Goal: Task Accomplishment & Management: Manage account settings

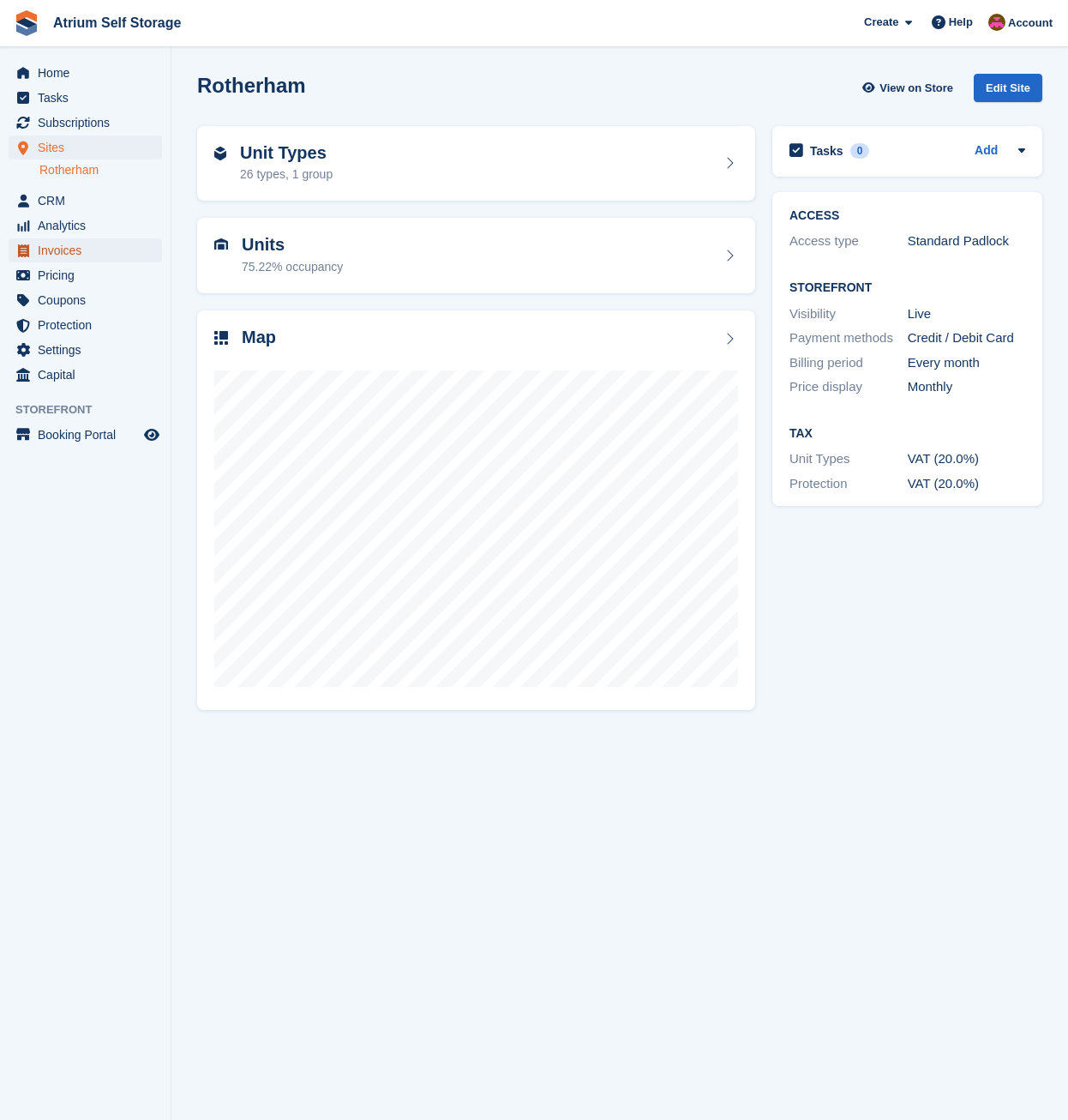
click at [60, 247] on span "Invoices" at bounding box center [89, 251] width 103 height 24
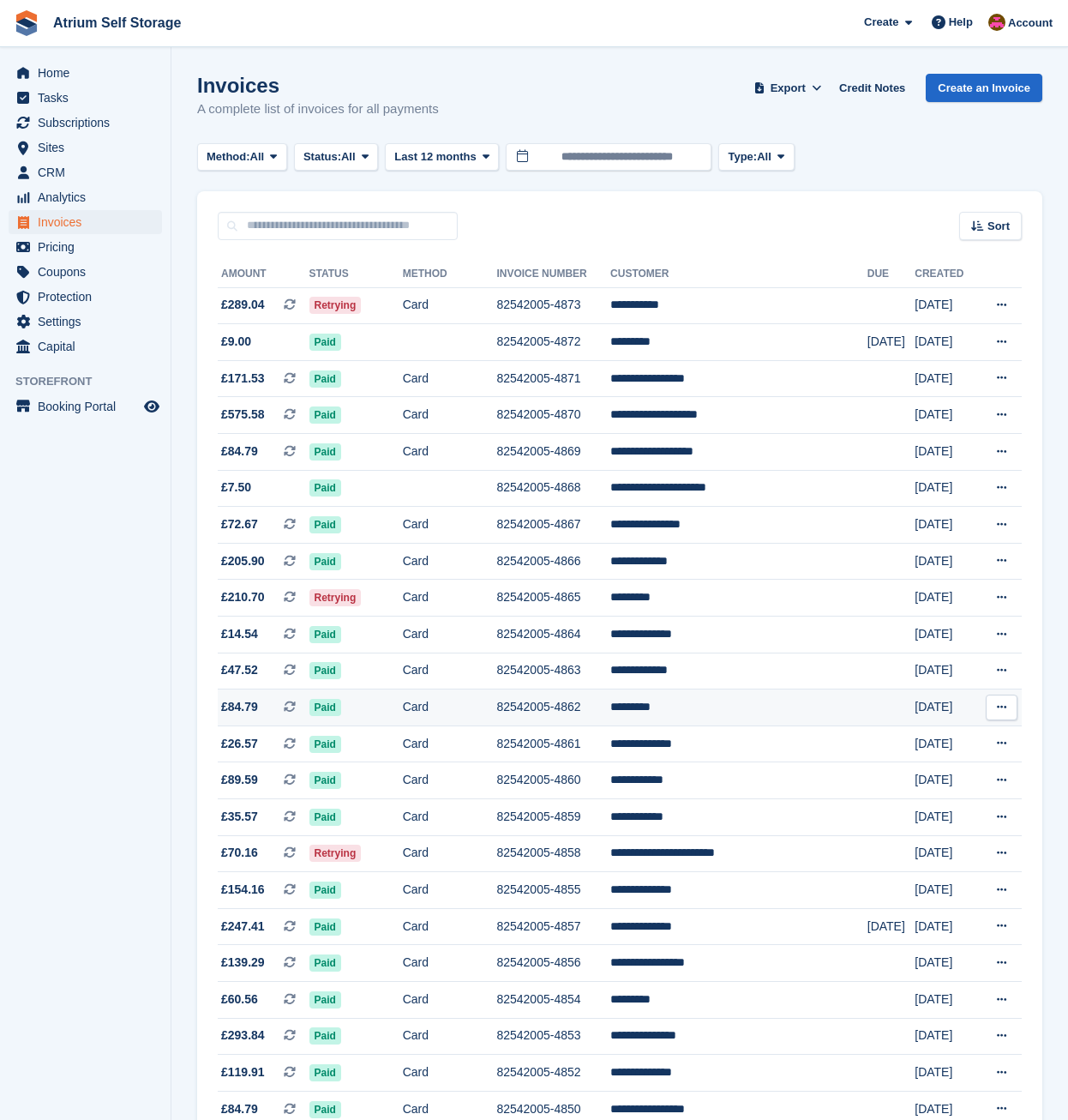
click at [551, 702] on td "82542005-4862" at bounding box center [553, 708] width 114 height 37
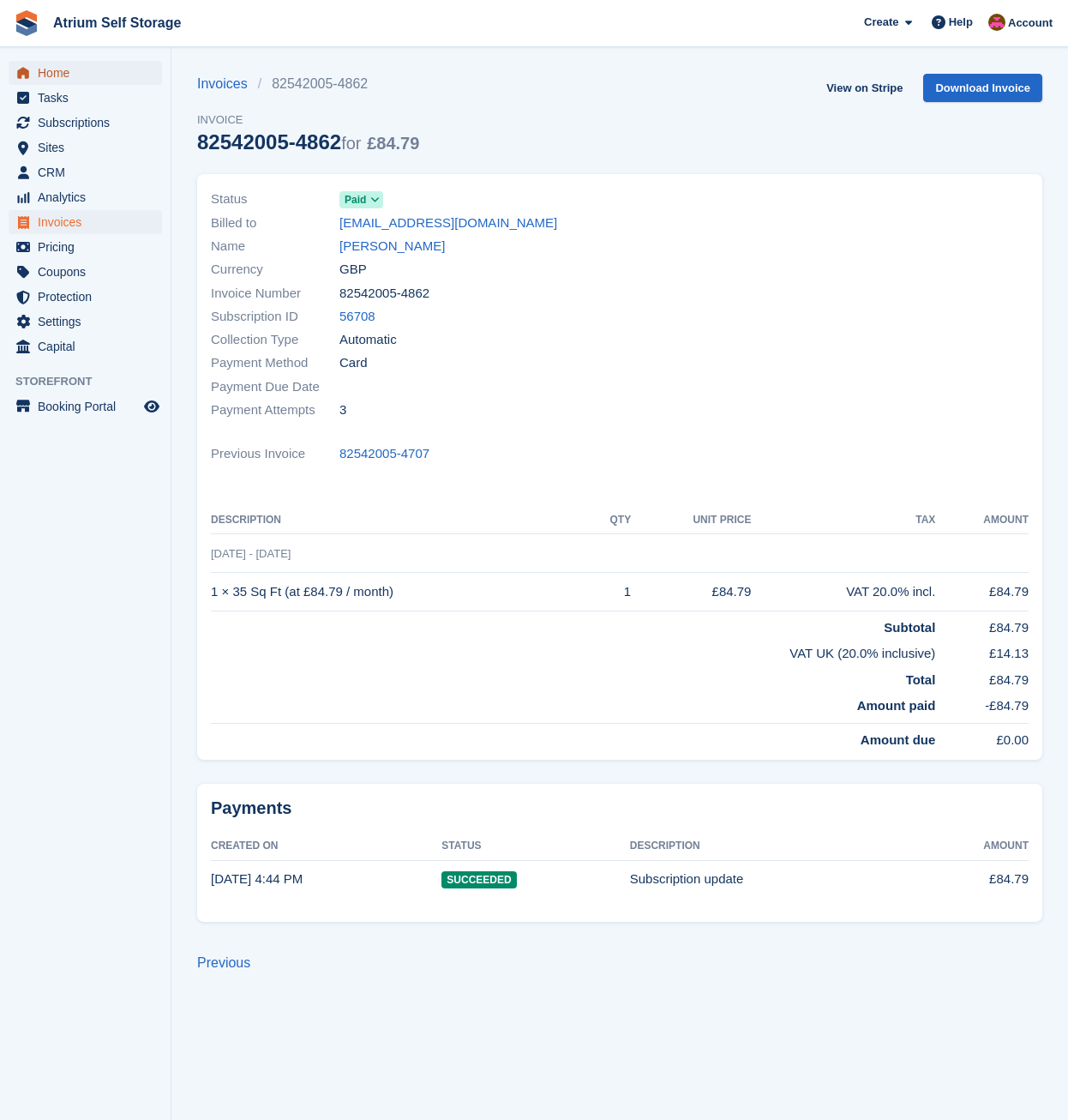
click at [99, 80] on span "Home" at bounding box center [89, 73] width 103 height 24
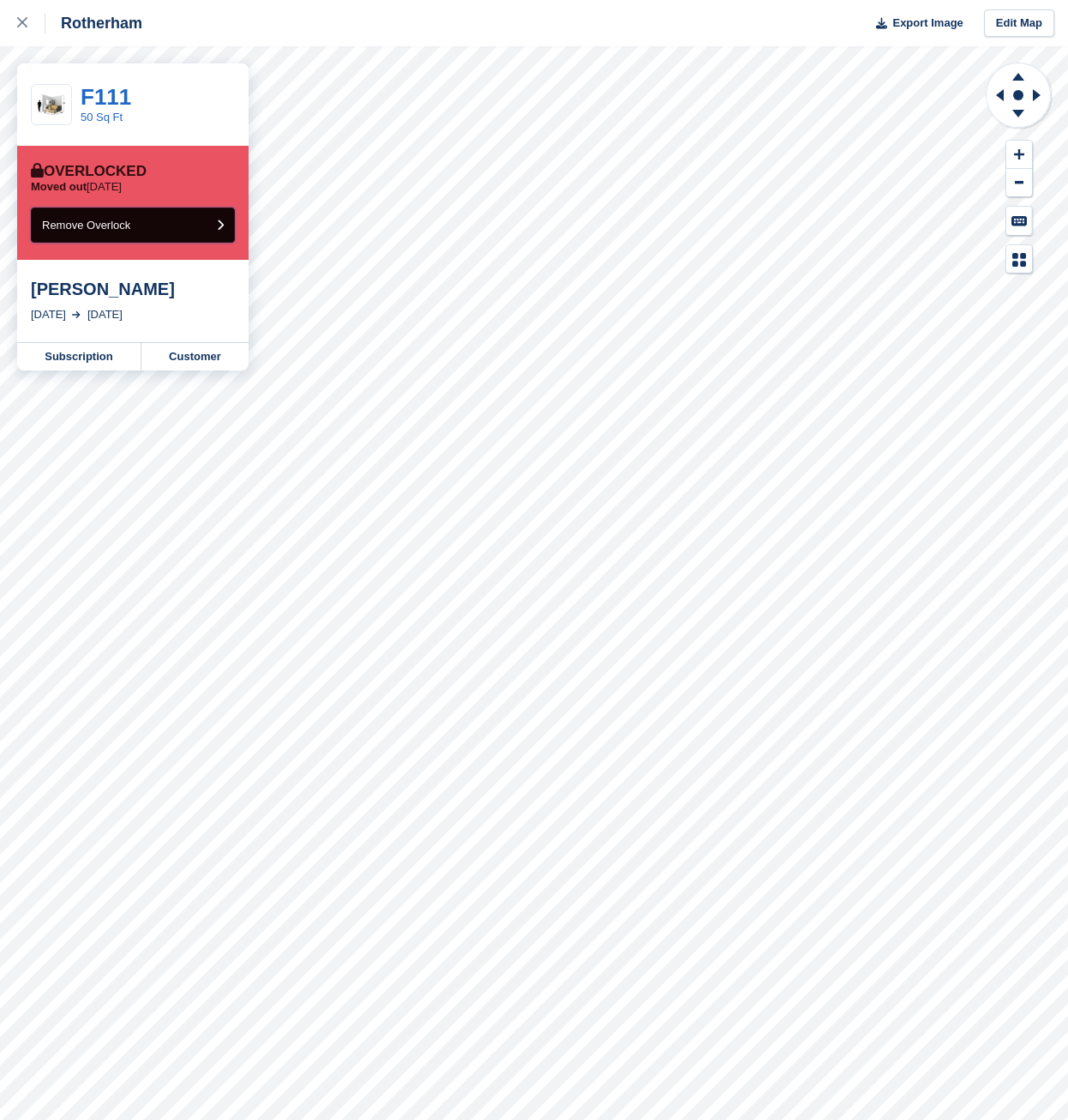
click at [117, 219] on span "Remove Overlock" at bounding box center [87, 225] width 88 height 13
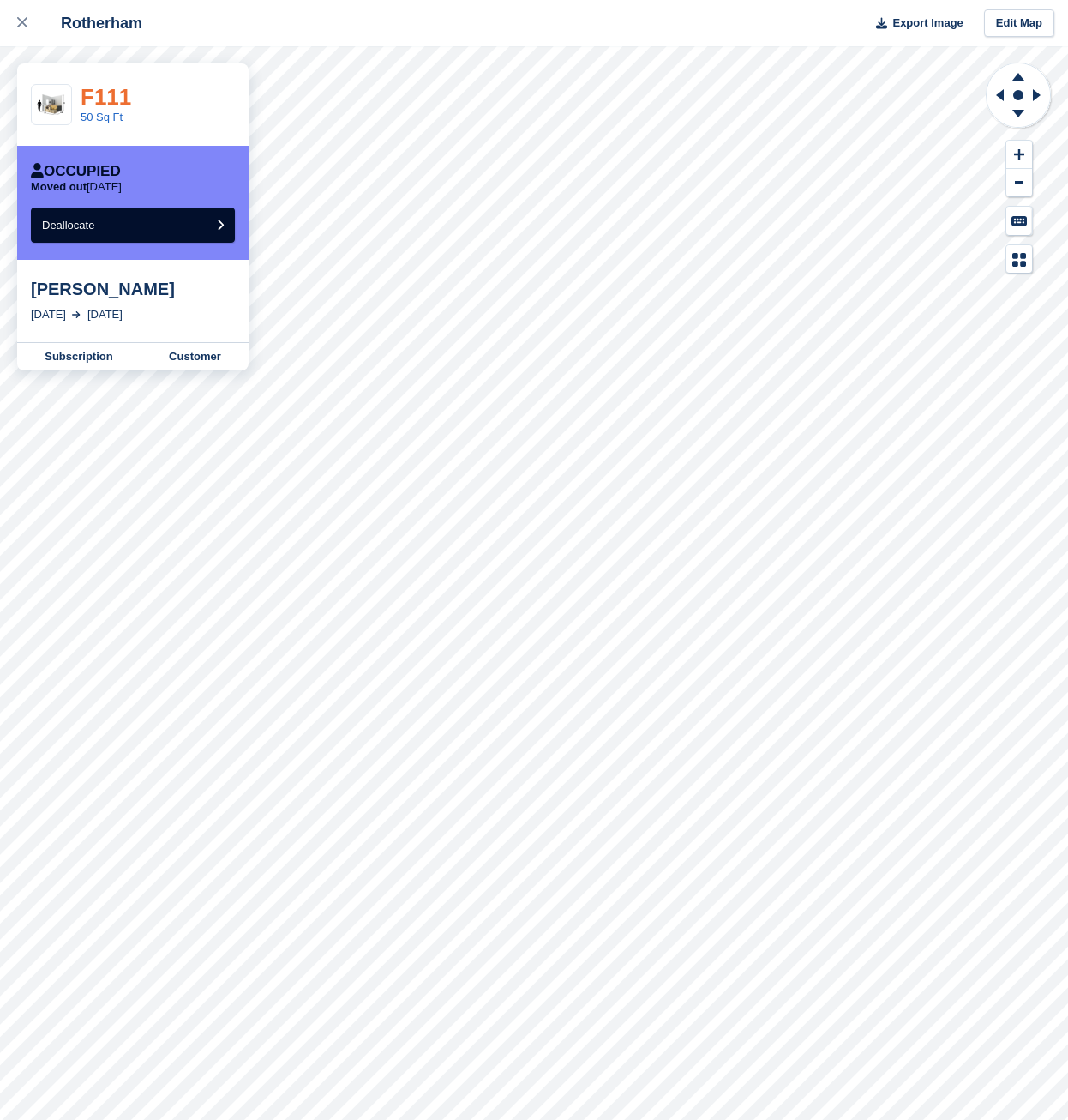
click at [100, 97] on link "F111" at bounding box center [106, 97] width 51 height 26
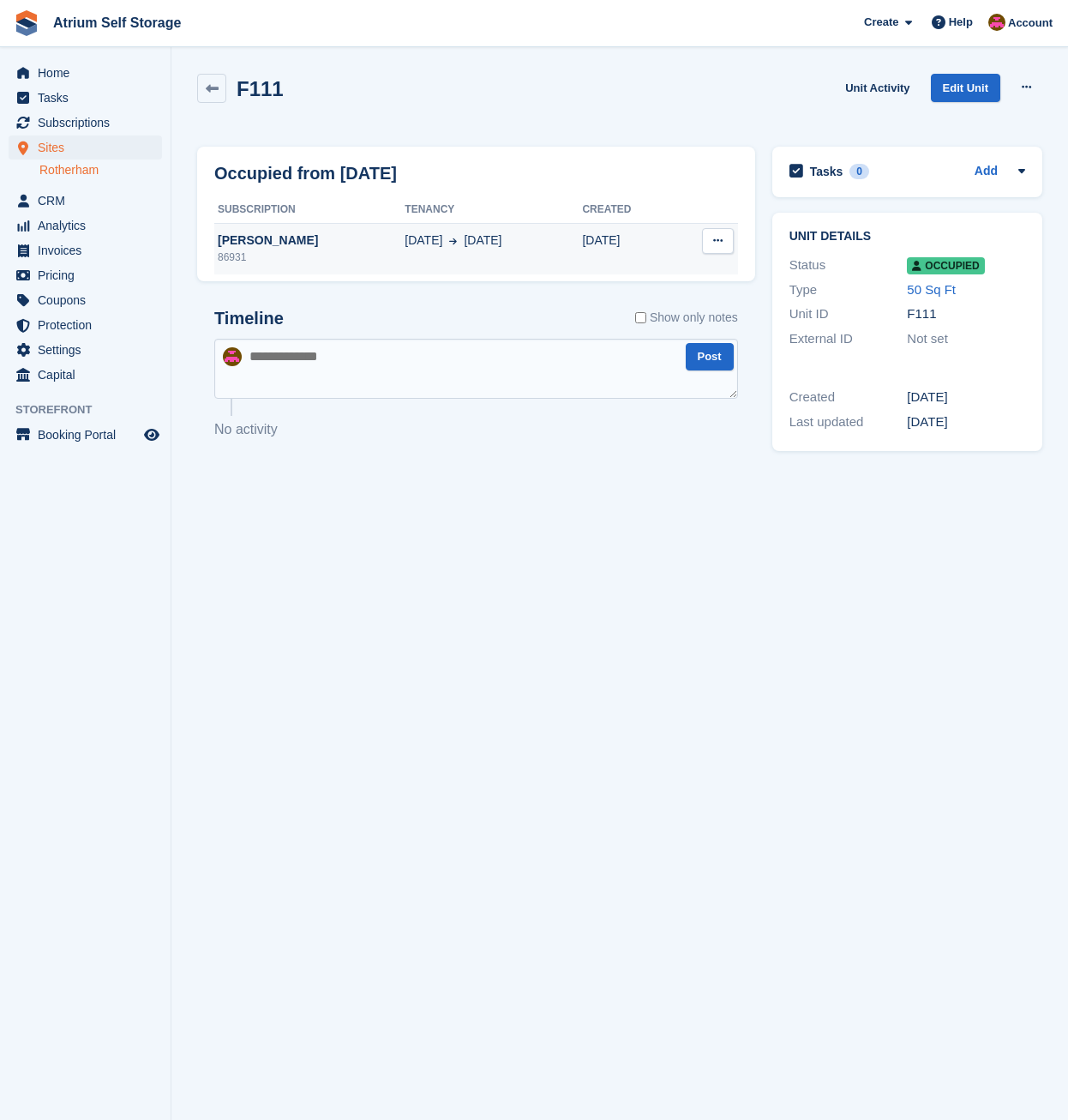
click at [725, 238] on button at bounding box center [718, 241] width 31 height 26
click at [1029, 86] on icon at bounding box center [1027, 87] width 9 height 11
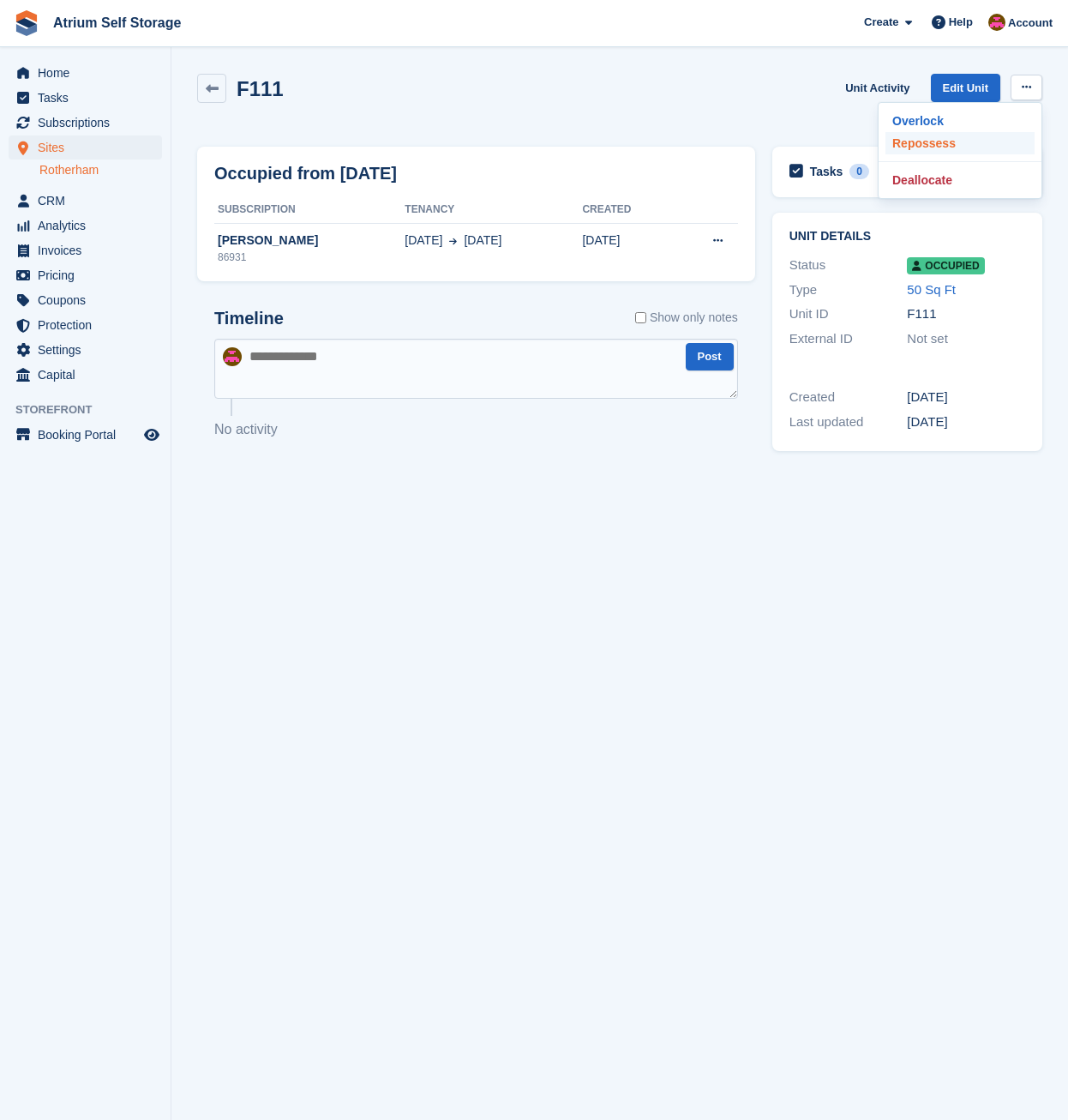
click at [960, 138] on p "Repossess" at bounding box center [960, 143] width 149 height 22
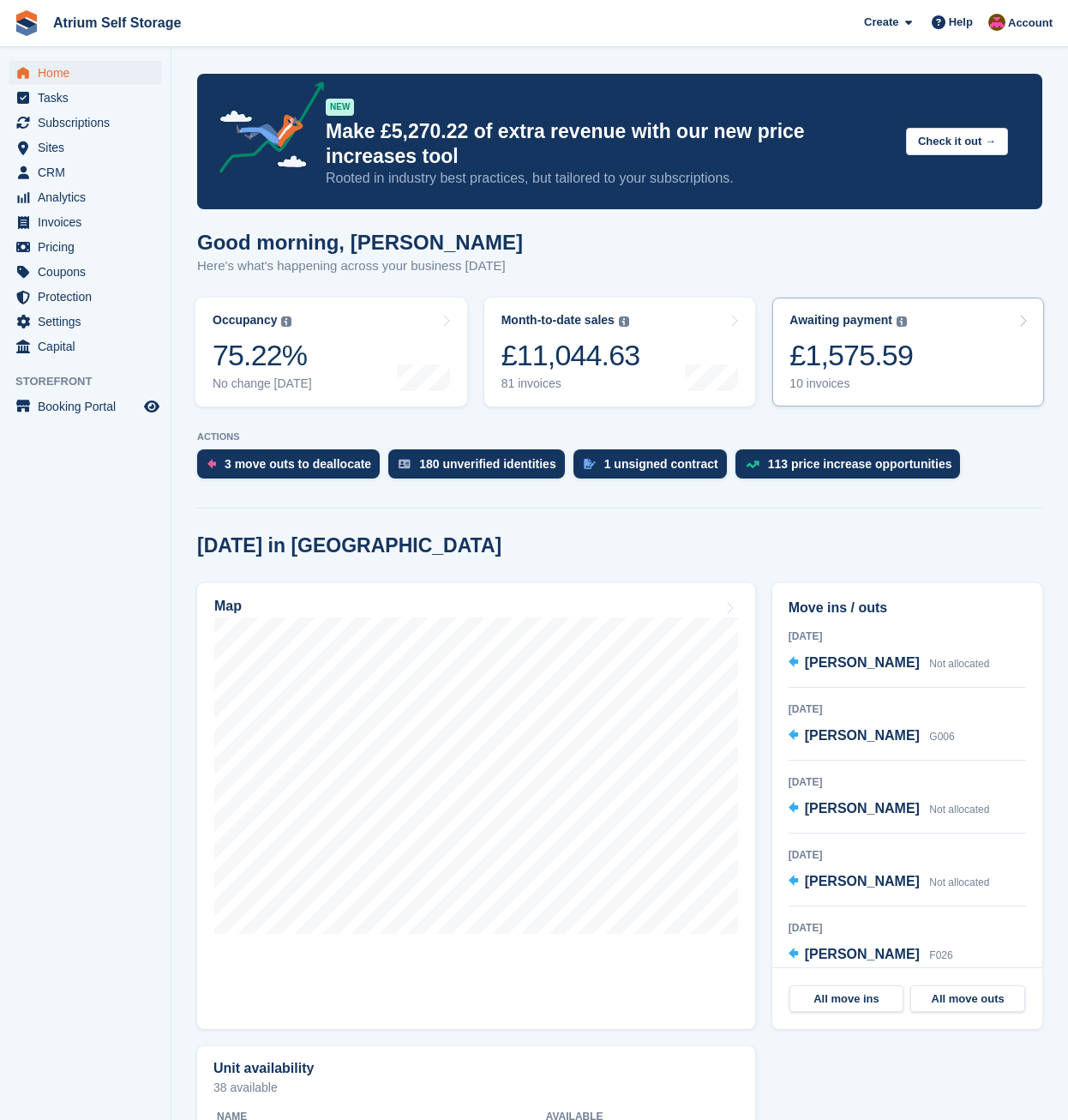
click at [850, 372] on div "£1,575.59" at bounding box center [852, 356] width 123 height 35
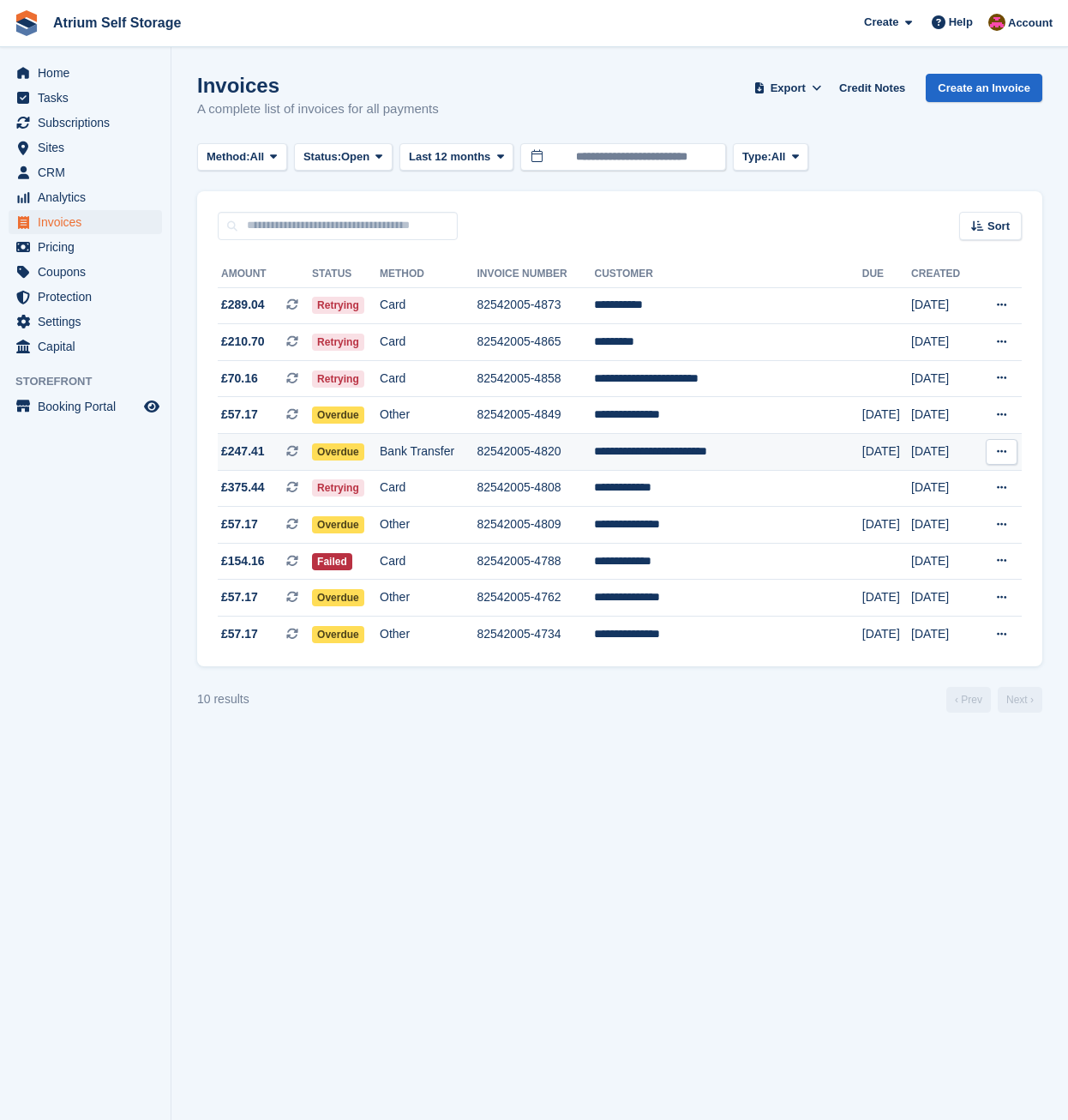
click at [594, 444] on td "82542005-4820" at bounding box center [536, 452] width 118 height 37
click at [534, 455] on td "82542005-4820" at bounding box center [536, 452] width 118 height 37
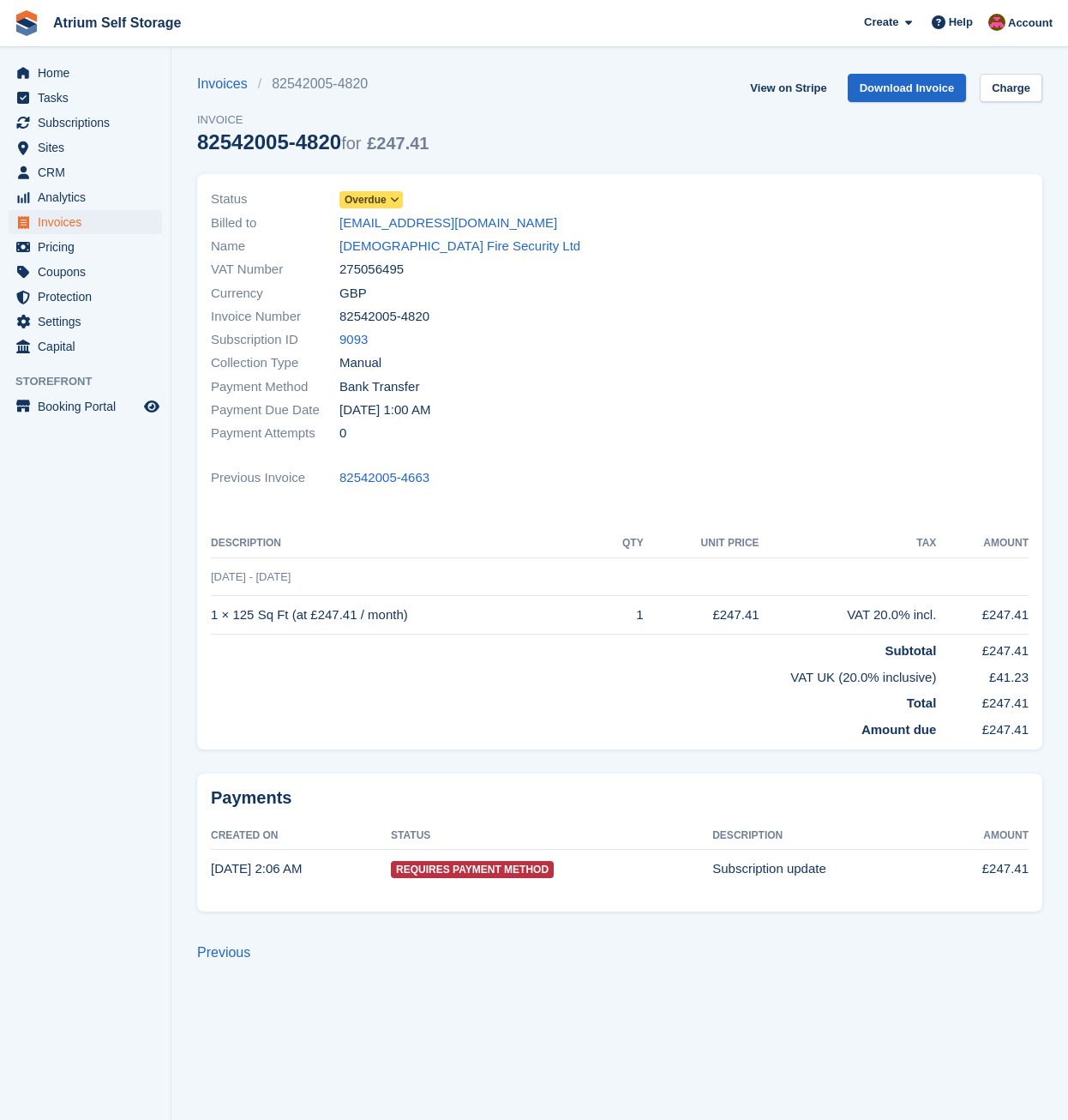
click at [371, 195] on span "Overdue" at bounding box center [366, 200] width 42 height 16
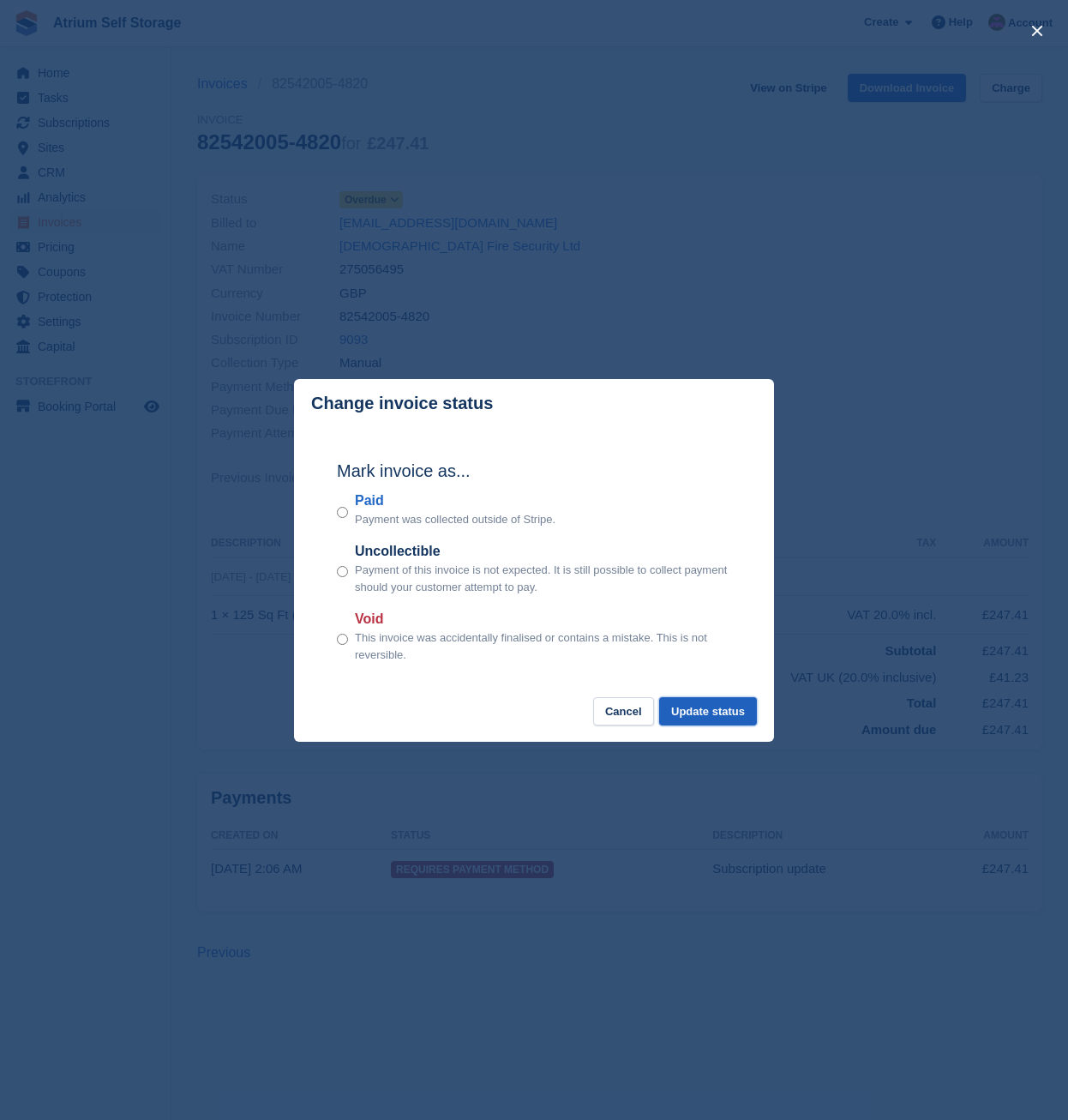
click at [690, 706] on button "Update status" at bounding box center [708, 711] width 98 height 29
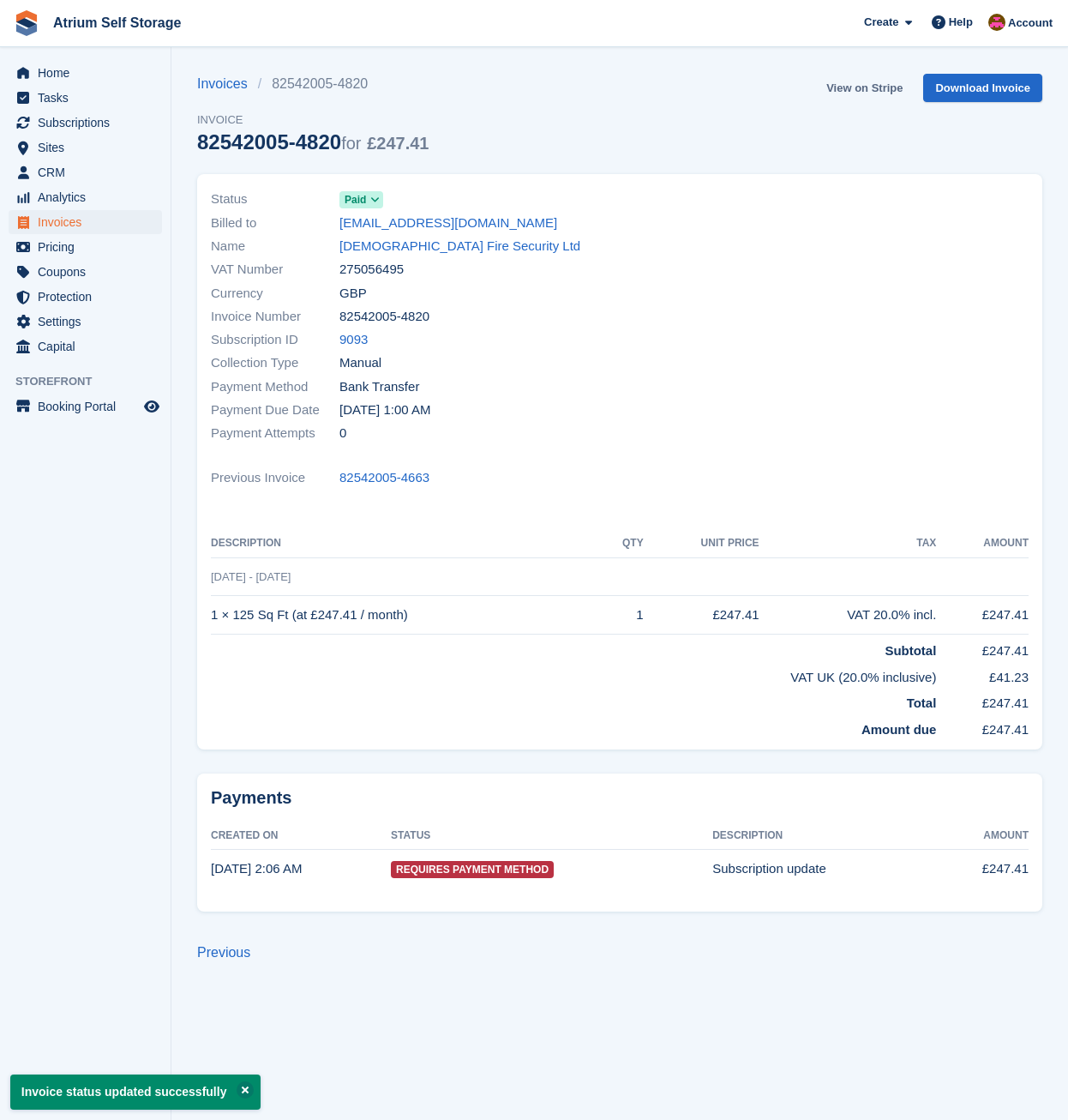
click at [857, 83] on link "View on Stripe" at bounding box center [865, 88] width 90 height 29
click at [75, 225] on span "Invoices" at bounding box center [89, 222] width 103 height 24
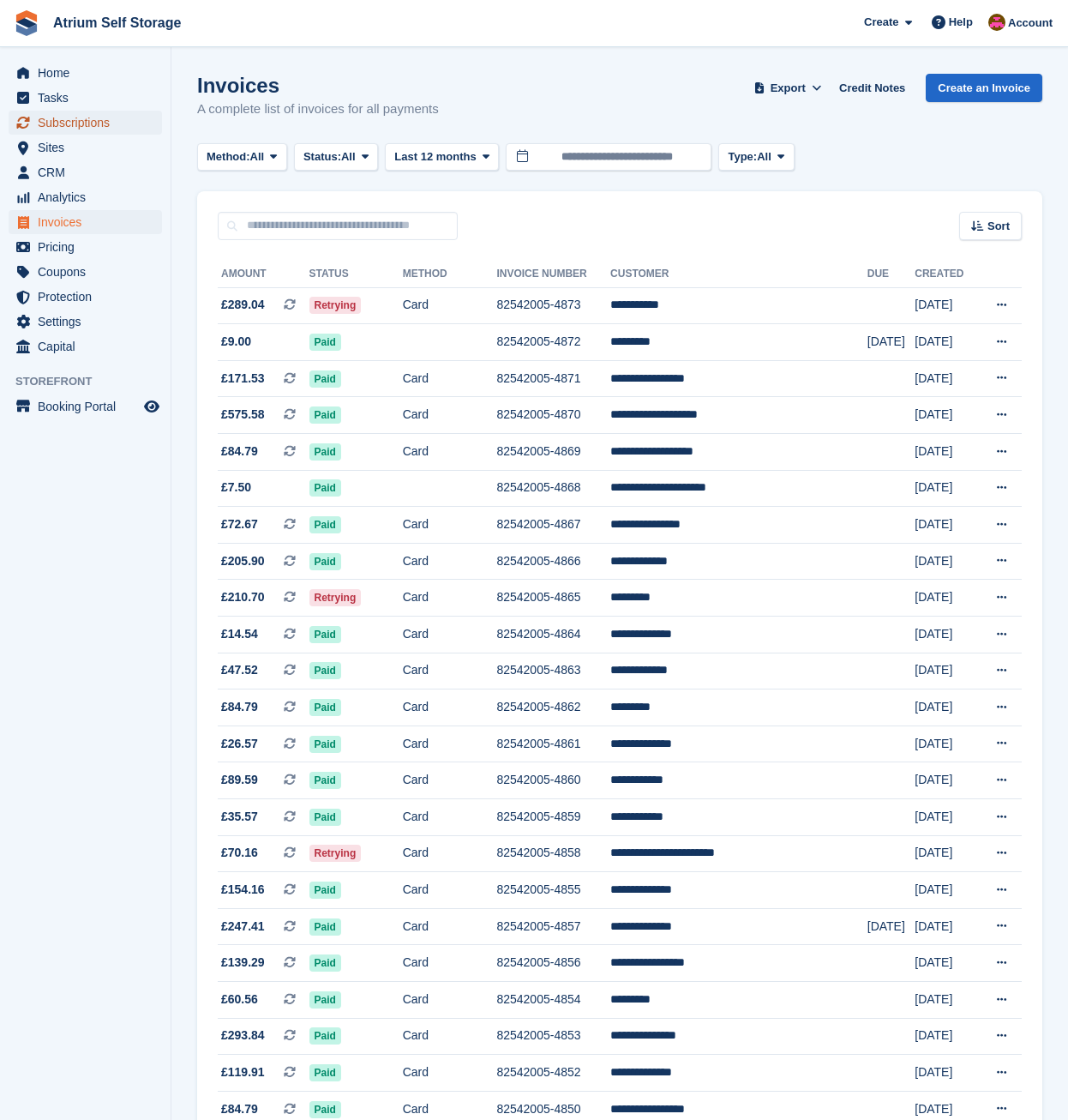
click at [60, 117] on span "Subscriptions" at bounding box center [89, 122] width 103 height 24
click at [74, 70] on span "Home" at bounding box center [89, 73] width 103 height 24
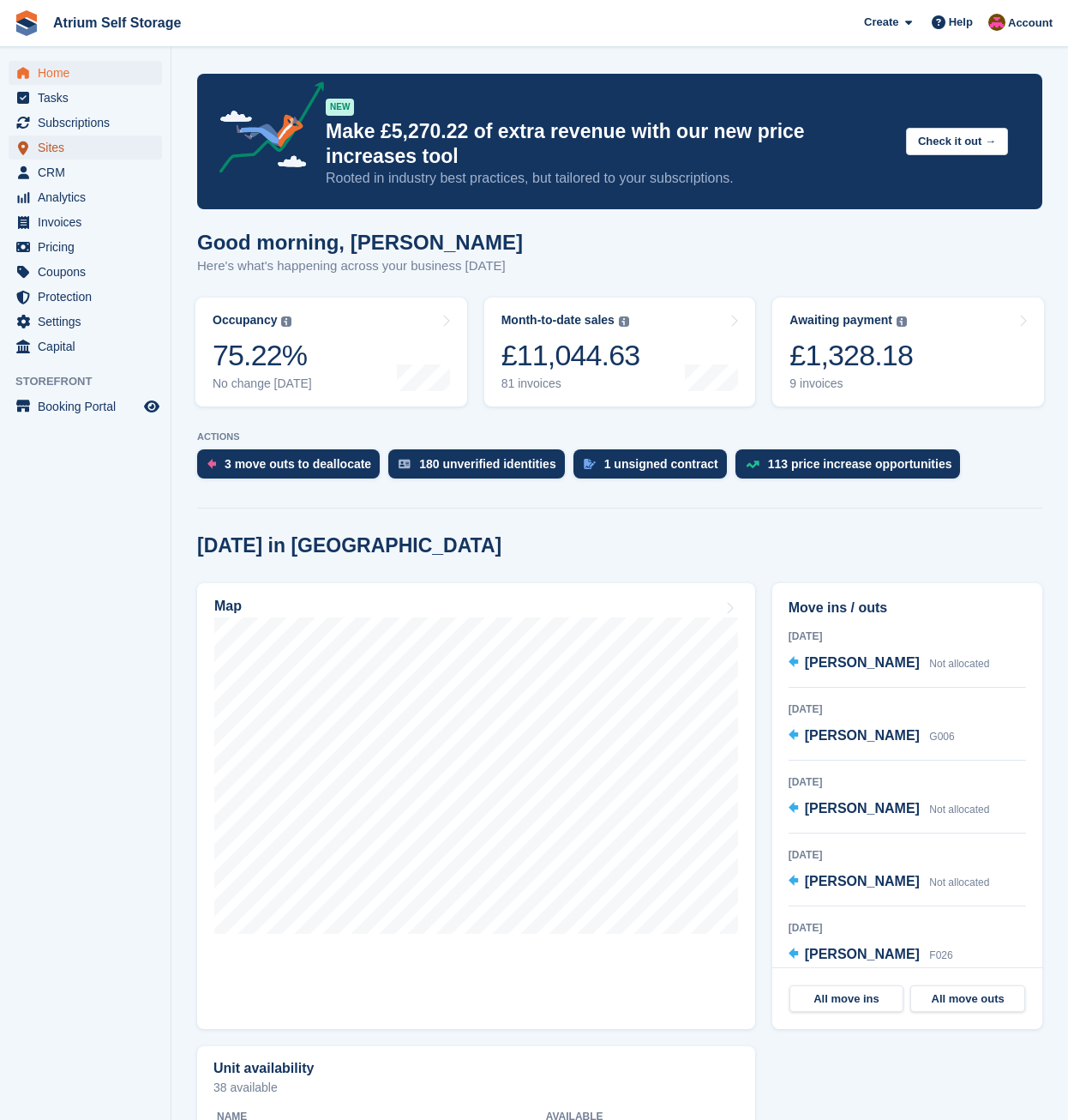
click at [56, 155] on span "Sites" at bounding box center [89, 147] width 103 height 24
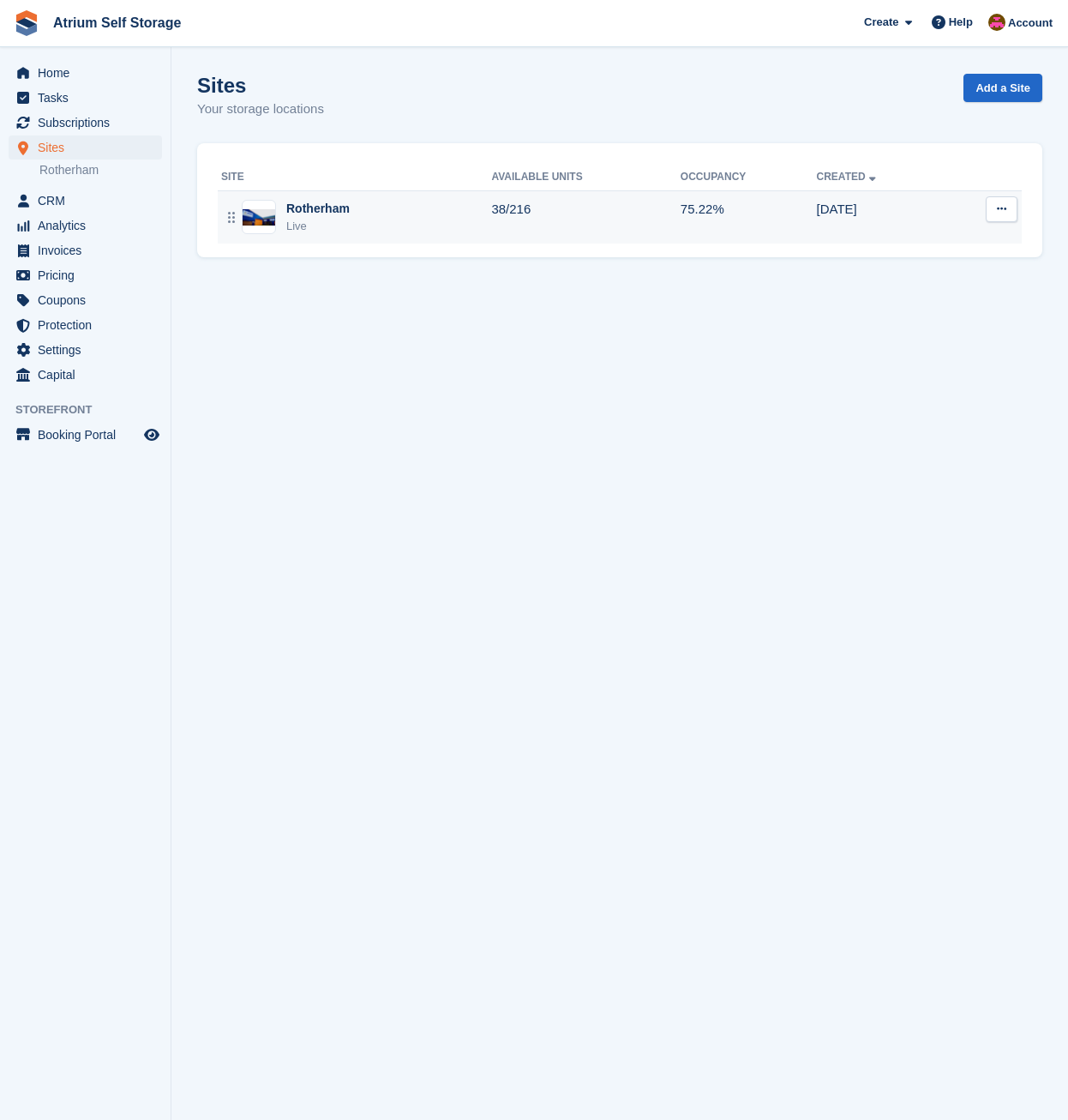
click at [343, 216] on div "Rotherham" at bounding box center [318, 209] width 64 height 18
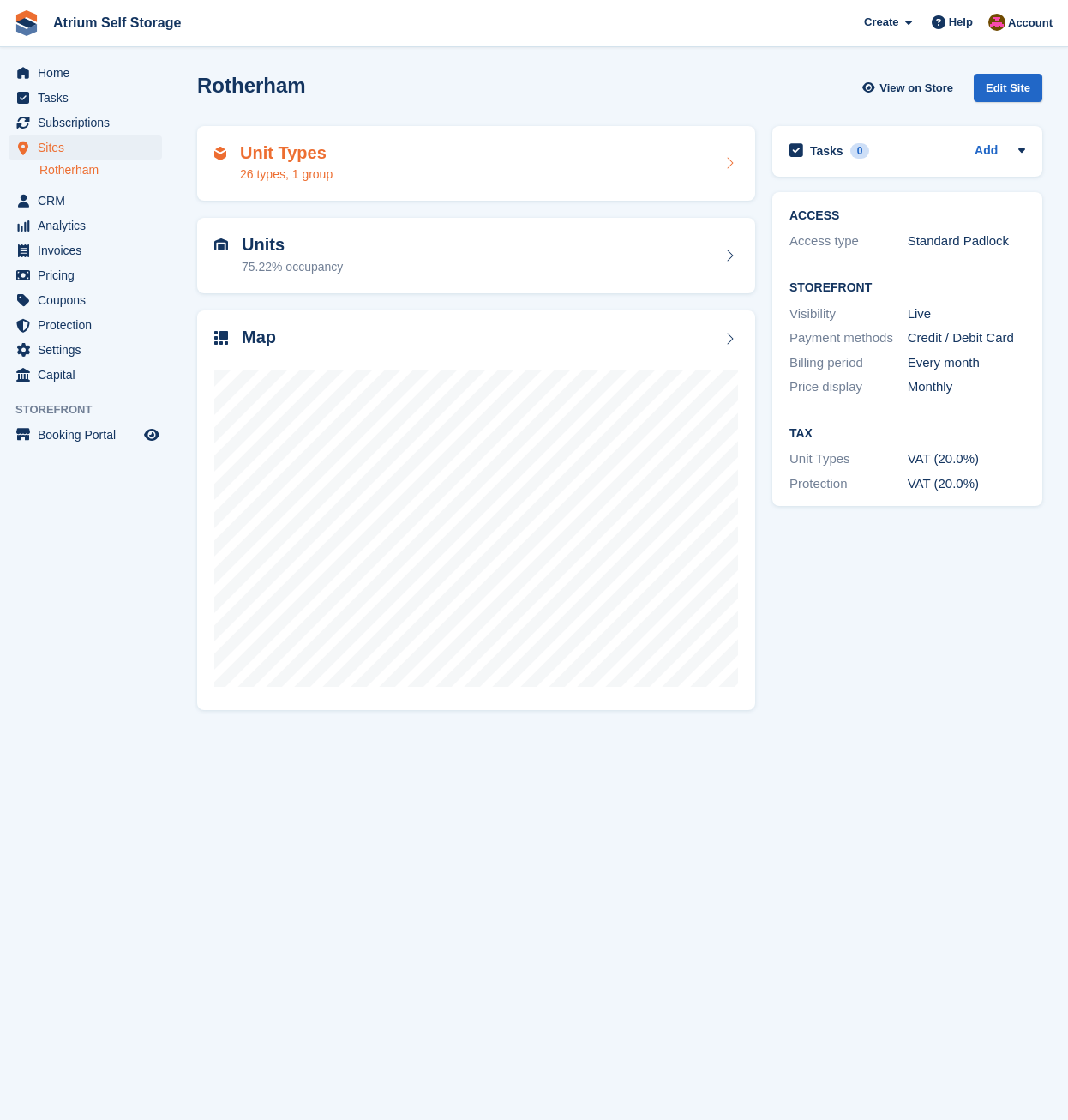
click at [335, 178] on div "Unit Types 26 types, 1 group" at bounding box center [476, 164] width 524 height 41
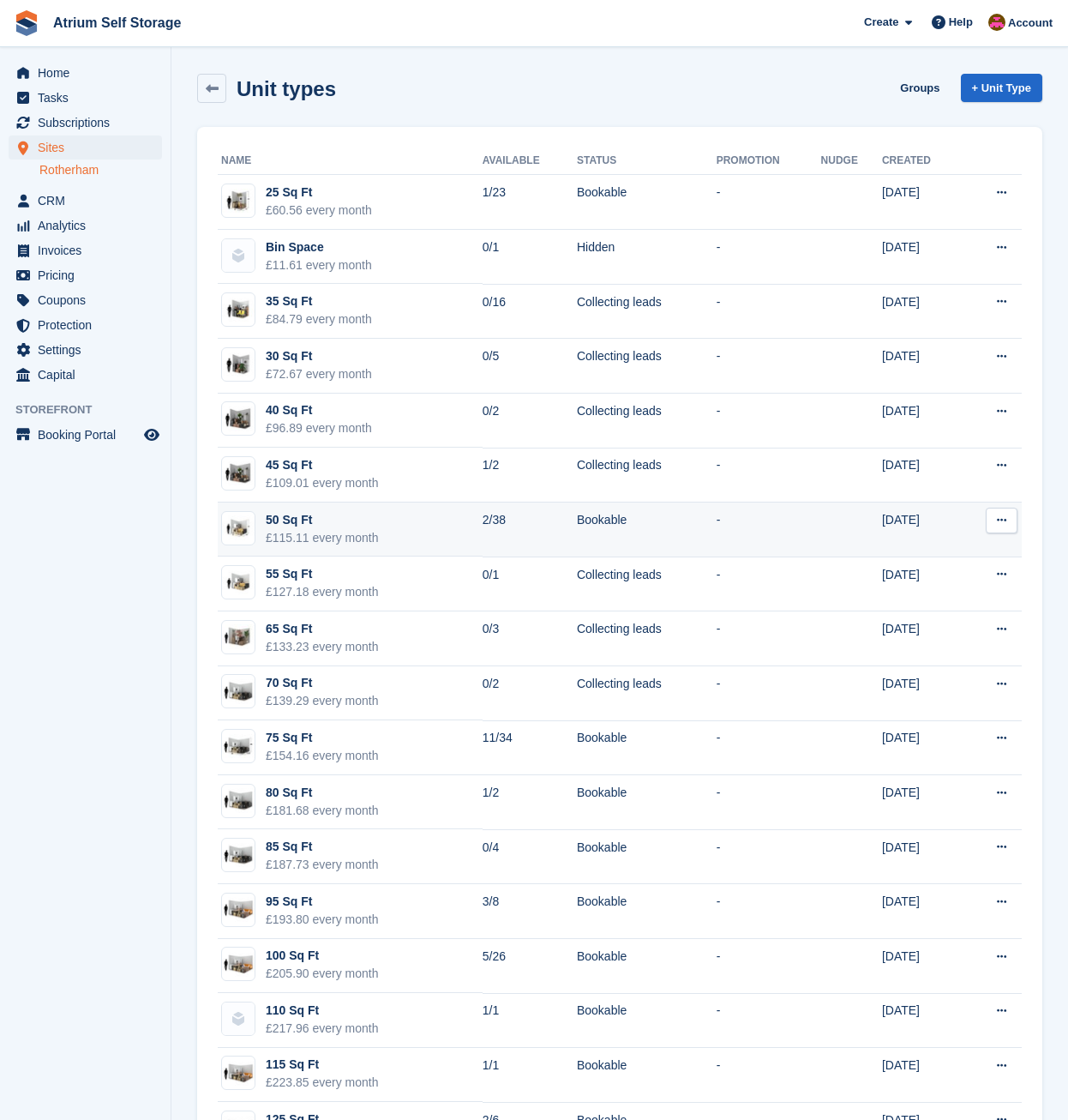
click at [344, 530] on div "£115.11 every month" at bounding box center [322, 539] width 113 height 18
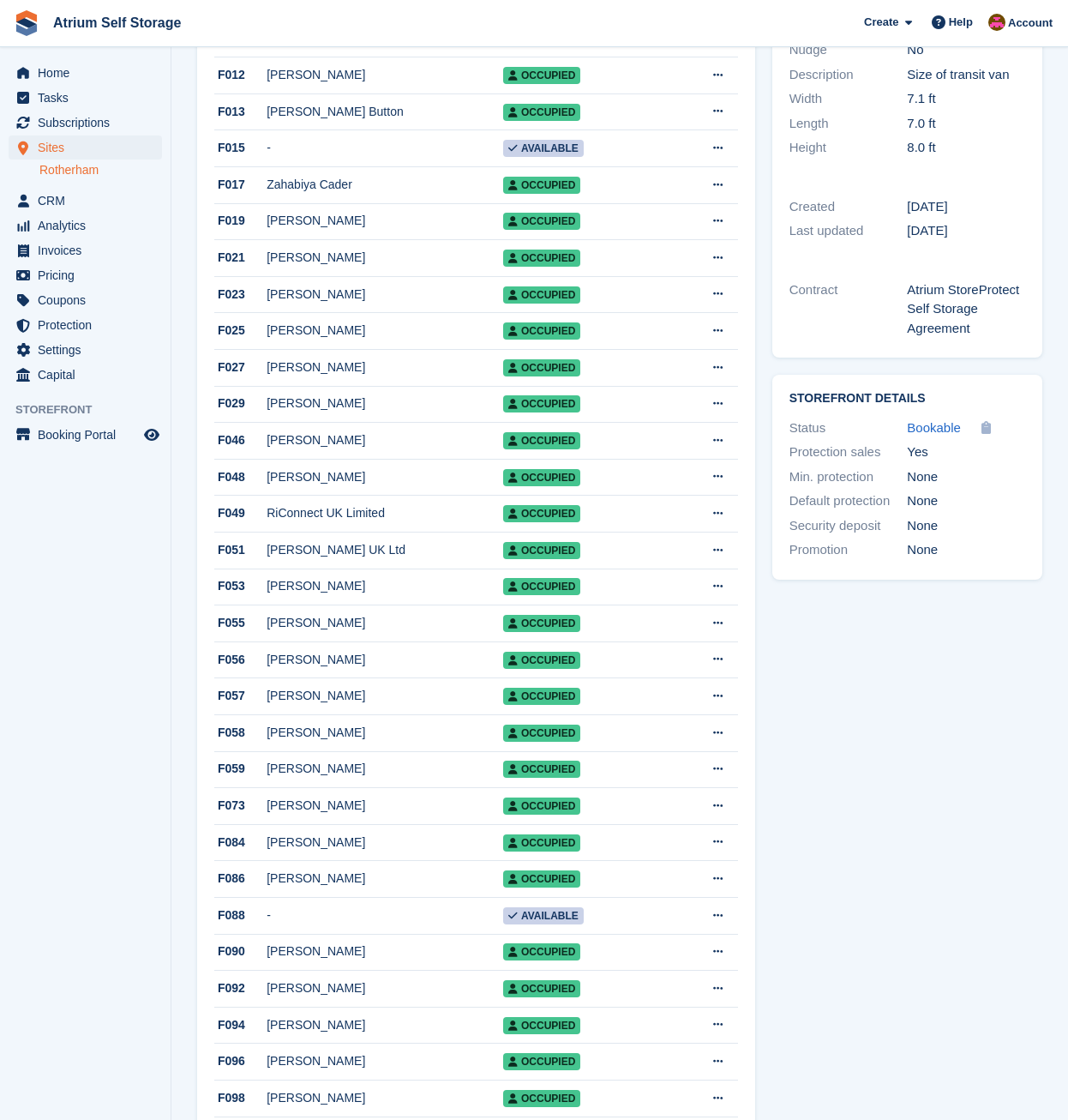
scroll to position [257, 0]
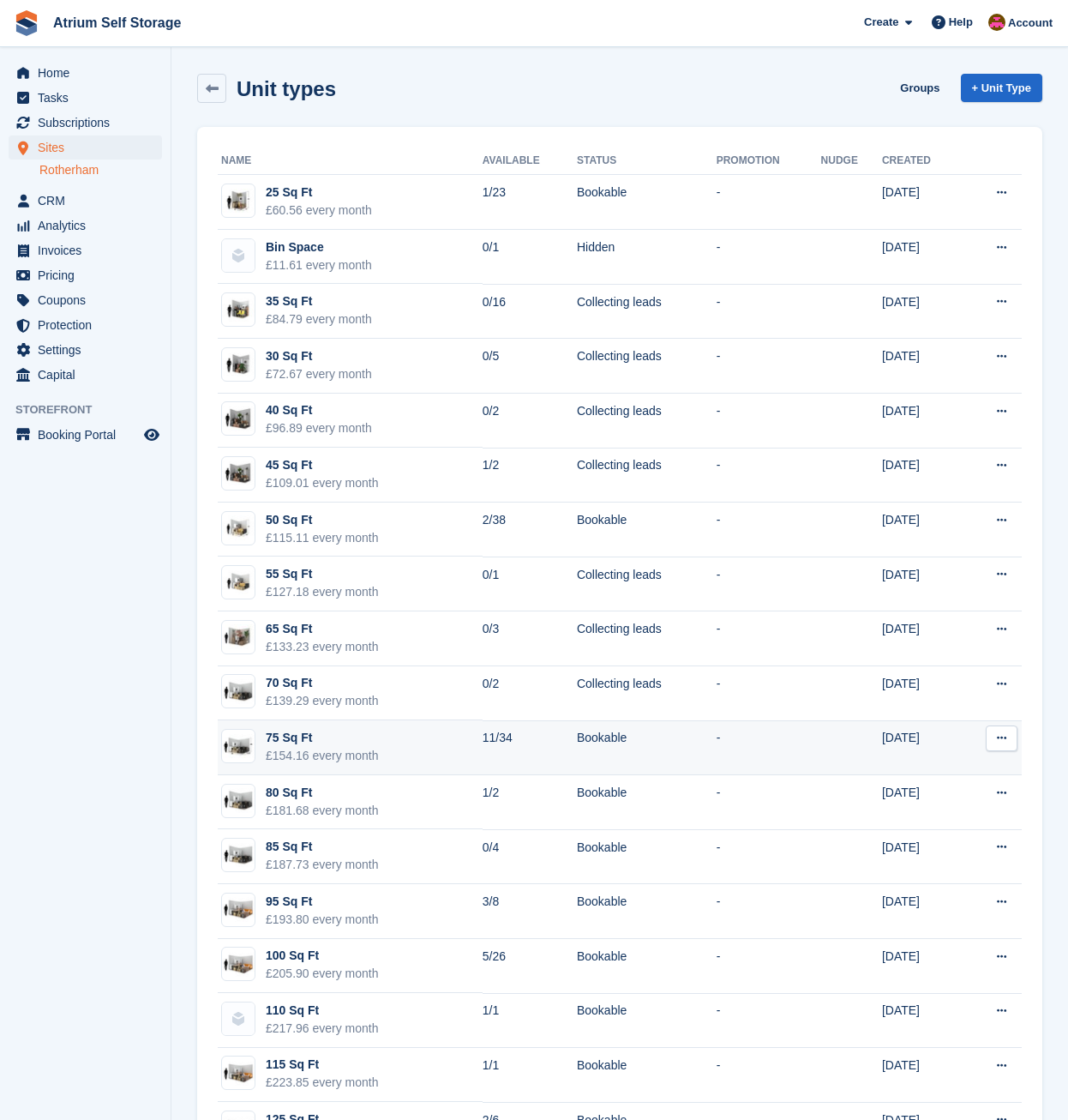
click at [375, 756] on div "£154.16 every month" at bounding box center [322, 756] width 113 height 18
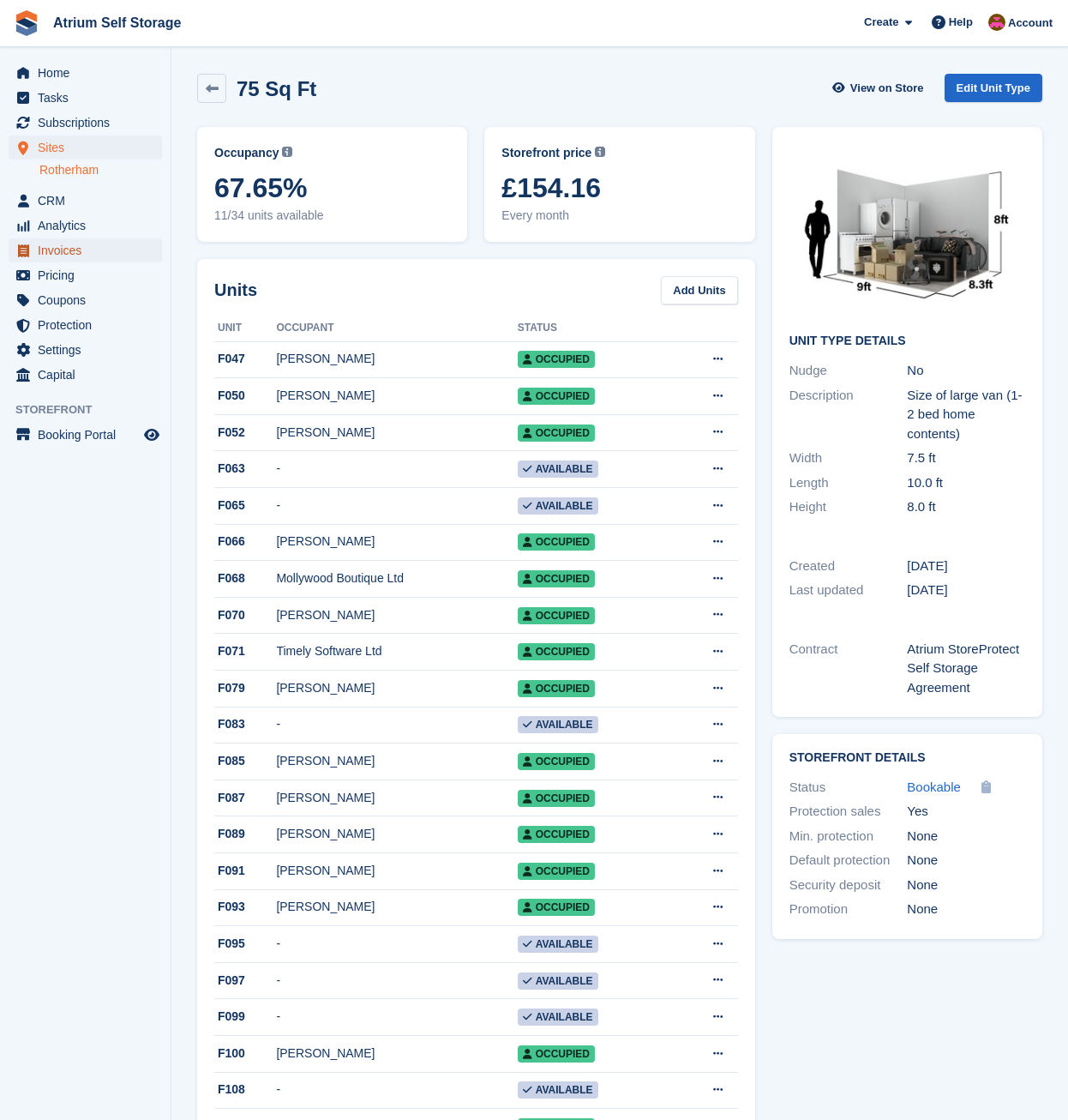
click at [80, 250] on span "Invoices" at bounding box center [89, 251] width 103 height 24
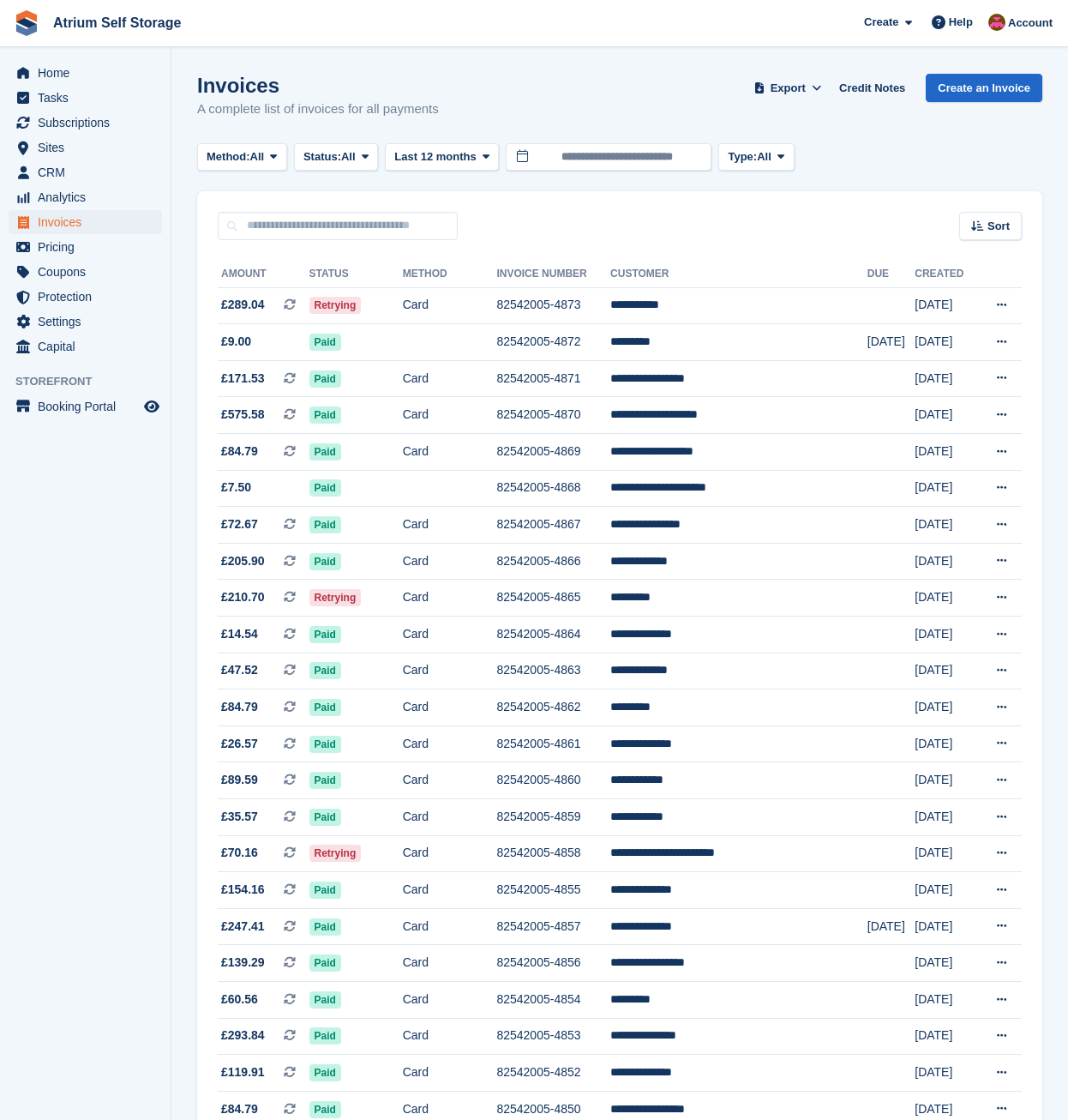
click at [710, 76] on div "Invoices A complete list of invoices for all payments Export Export Invoices Ex…" at bounding box center [620, 107] width 845 height 66
click at [522, 90] on div "Invoices A complete list of invoices for all payments Export Export Invoices Ex…" at bounding box center [620, 107] width 845 height 66
